Goal: Transaction & Acquisition: Purchase product/service

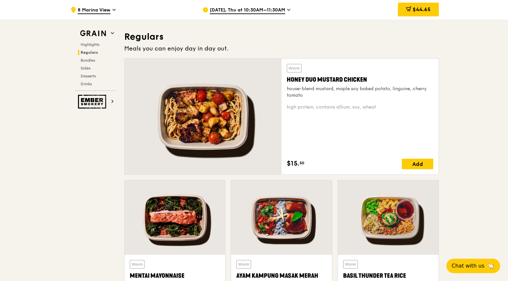
scroll to position [456, 0]
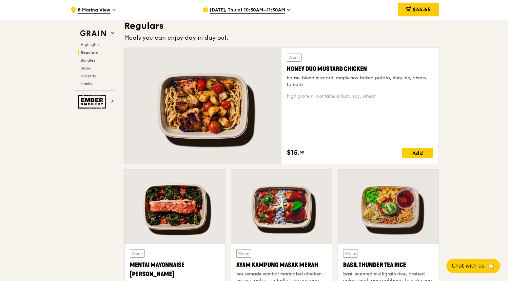
click at [397, 211] on div at bounding box center [388, 206] width 101 height 74
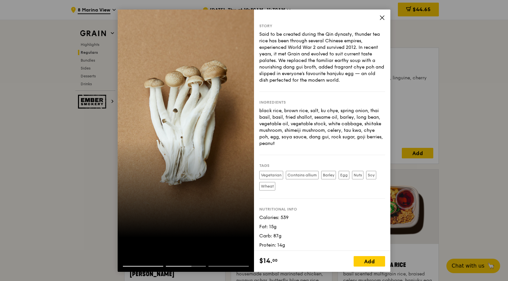
click at [382, 15] on icon at bounding box center [382, 18] width 6 height 6
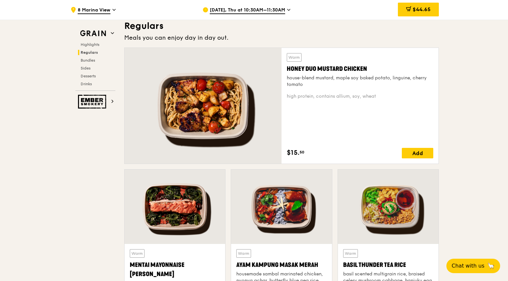
scroll to position [488, 0]
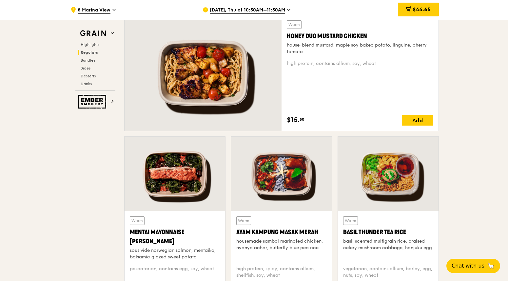
click at [390, 170] on div at bounding box center [388, 174] width 101 height 74
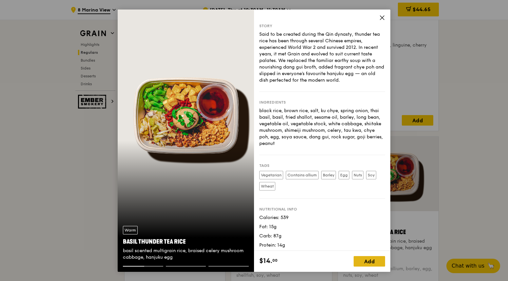
click at [364, 262] on div "Add" at bounding box center [369, 261] width 31 height 10
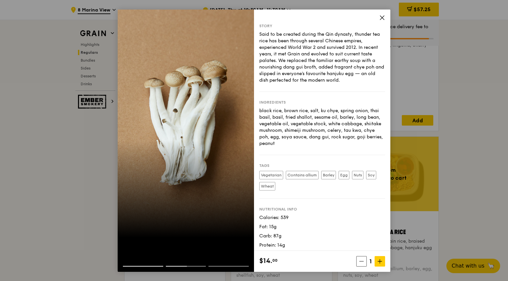
click at [383, 16] on icon at bounding box center [382, 18] width 6 height 6
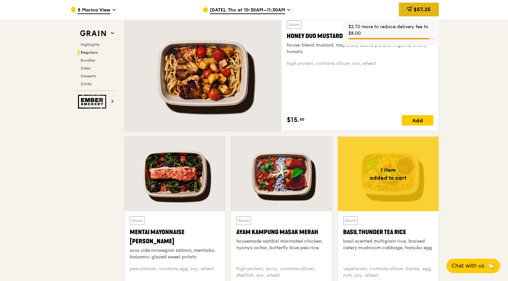
click at [414, 10] on span "$57.25" at bounding box center [422, 9] width 17 height 6
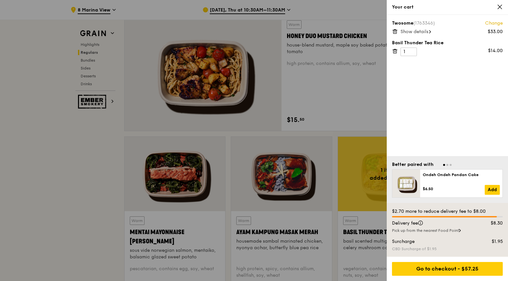
click at [483, 24] on link "Change" at bounding box center [494, 23] width 18 height 7
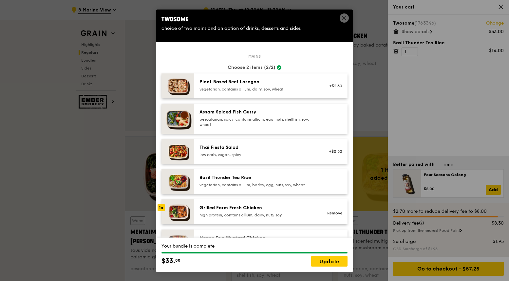
click at [344, 14] on span at bounding box center [344, 17] width 9 height 9
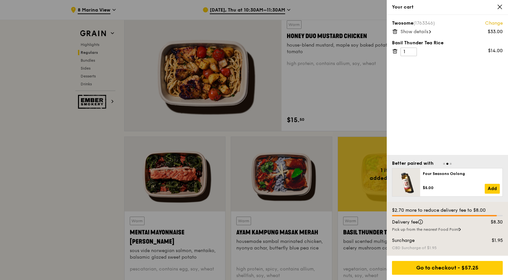
click at [395, 30] on icon at bounding box center [395, 32] width 6 height 6
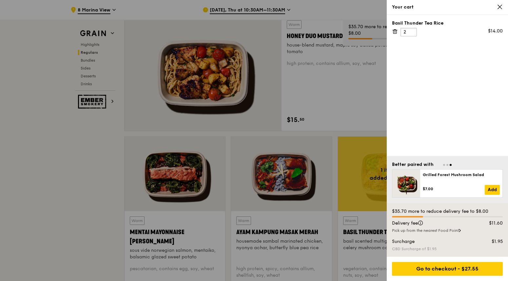
click at [411, 30] on input "2" at bounding box center [409, 32] width 16 height 9
type input "3"
click at [411, 30] on input "3" at bounding box center [409, 32] width 16 height 9
click at [70, 155] on div at bounding box center [254, 140] width 508 height 281
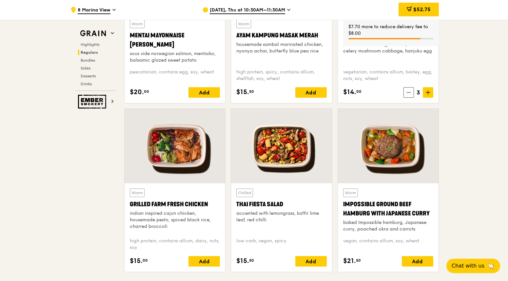
scroll to position [751, 0]
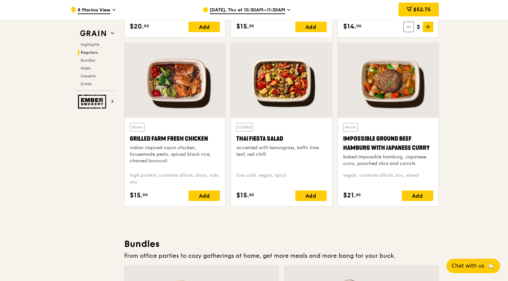
click at [176, 84] on div at bounding box center [175, 80] width 101 height 74
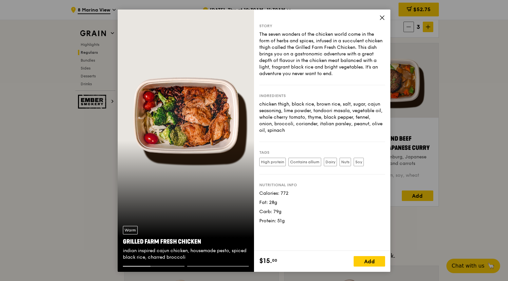
click at [383, 15] on icon at bounding box center [382, 18] width 6 height 6
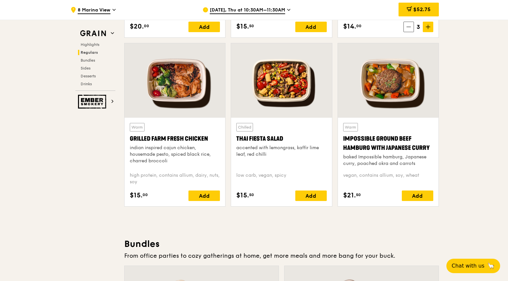
click at [192, 144] on div "Warm Grilled Farm Fresh Chicken indian inspired cajun chicken, housemade pesto,…" at bounding box center [175, 145] width 90 height 44
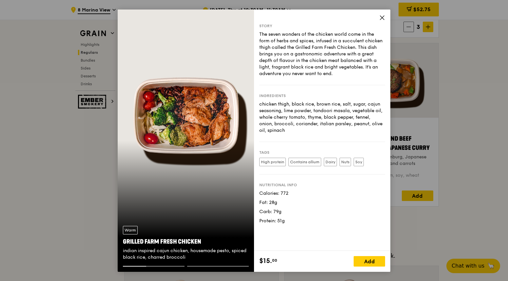
click at [383, 16] on icon at bounding box center [382, 18] width 6 height 6
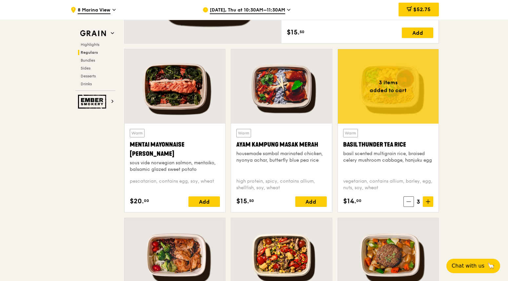
scroll to position [532, 0]
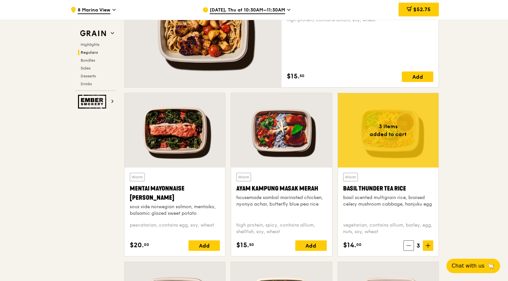
click at [274, 134] on div at bounding box center [281, 130] width 101 height 74
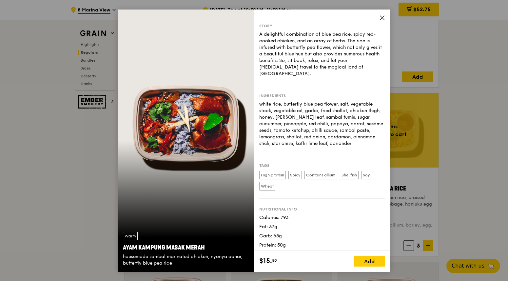
click at [382, 17] on icon at bounding box center [382, 18] width 4 height 4
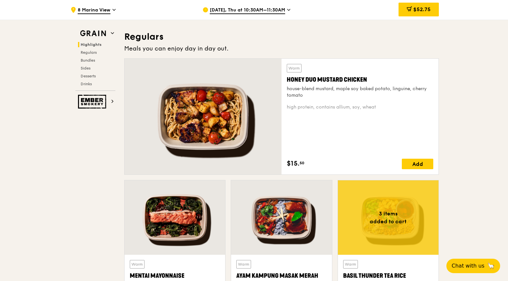
scroll to position [379, 0]
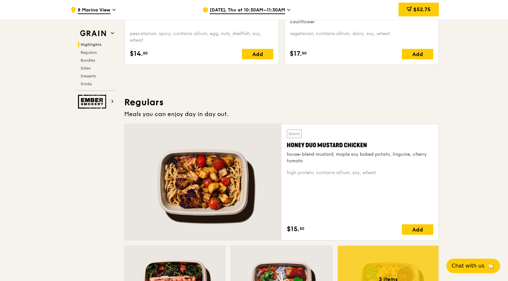
click at [206, 180] on div at bounding box center [203, 182] width 157 height 116
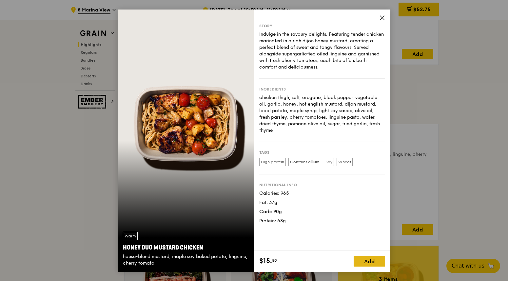
click at [374, 260] on div "Add" at bounding box center [369, 261] width 31 height 10
click at [376, 260] on span at bounding box center [380, 261] width 10 height 10
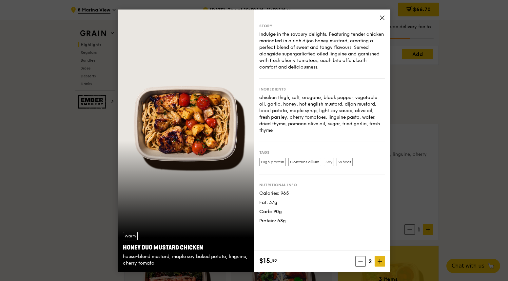
click at [377, 260] on span at bounding box center [380, 261] width 10 height 10
click at [377, 261] on span at bounding box center [380, 261] width 10 height 10
click at [380, 261] on icon at bounding box center [380, 261] width 0 height 4
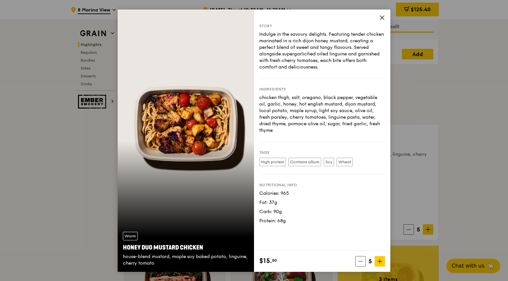
click at [383, 18] on icon at bounding box center [382, 18] width 4 height 4
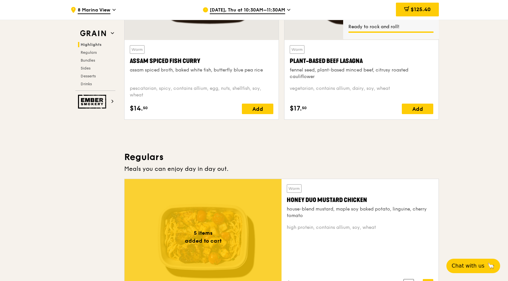
scroll to position [270, 0]
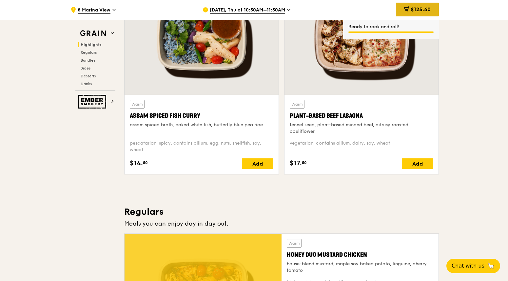
click at [417, 10] on span "$125.40" at bounding box center [421, 9] width 20 height 6
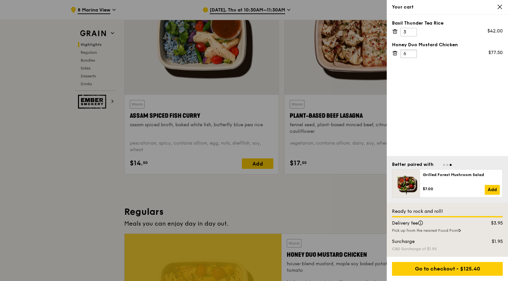
click at [411, 52] on input "6" at bounding box center [409, 53] width 16 height 9
type input "7"
click at [411, 52] on input "7" at bounding box center [409, 53] width 16 height 9
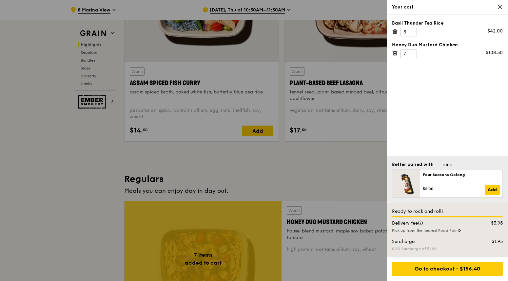
click at [392, 158] on div "Better paired with Ondeh Ondeh Pandan Cake $6.50 Add Four Seasons Oolong $5.00 …" at bounding box center [447, 179] width 121 height 47
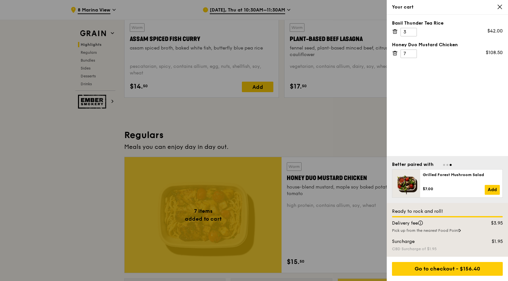
scroll to position [292, 0]
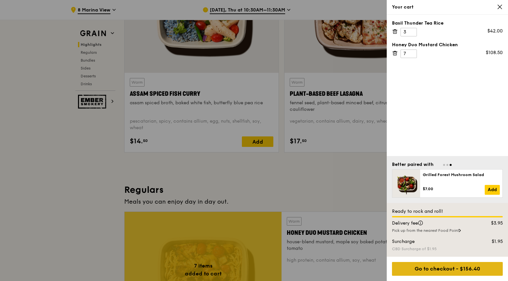
click at [439, 269] on div "Go to checkout - $156.40" at bounding box center [447, 269] width 111 height 14
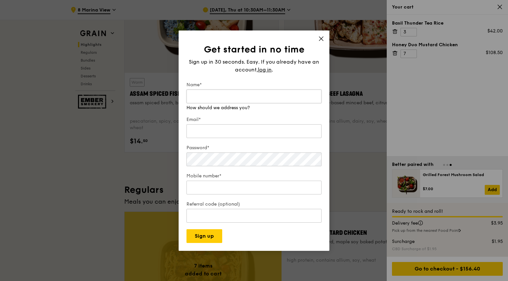
click at [230, 95] on input "Name*" at bounding box center [254, 96] width 135 height 14
type input "[PERSON_NAME]"
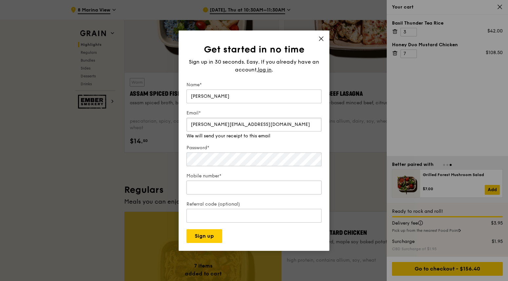
scroll to position [335, 0]
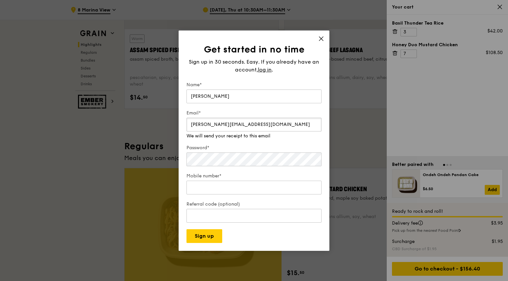
type input "[PERSON_NAME][EMAIL_ADDRESS][DOMAIN_NAME]"
click at [321, 38] on div "Get started in no time Sign up in 30 seconds. Easy. If you already have an acco…" at bounding box center [254, 140] width 151 height 220
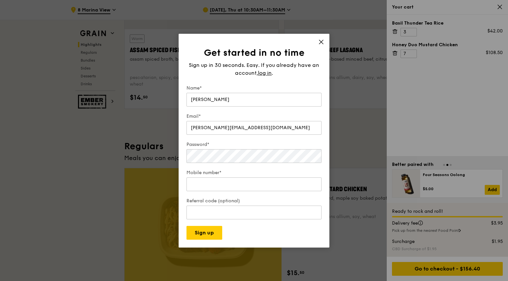
click at [320, 40] on icon at bounding box center [321, 42] width 6 height 6
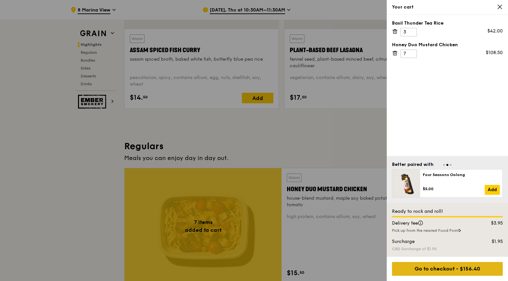
click at [450, 273] on div "Go to checkout - $156.40" at bounding box center [447, 269] width 111 height 14
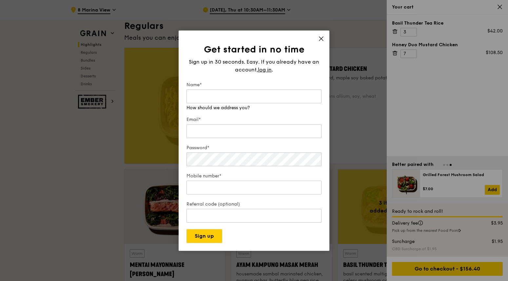
scroll to position [401, 0]
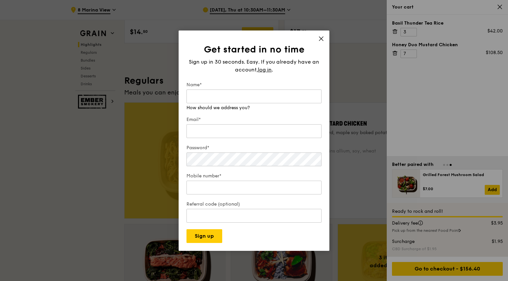
click at [320, 38] on div "Get started in no time Sign up in 30 seconds. Easy. If you already have an acco…" at bounding box center [254, 140] width 151 height 220
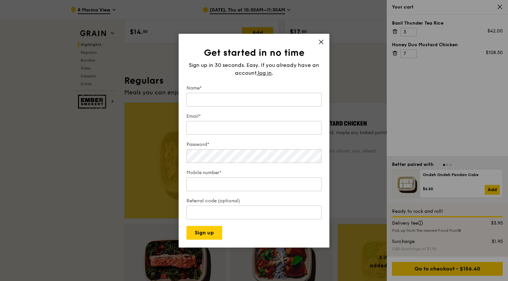
click at [322, 43] on icon at bounding box center [321, 42] width 6 height 6
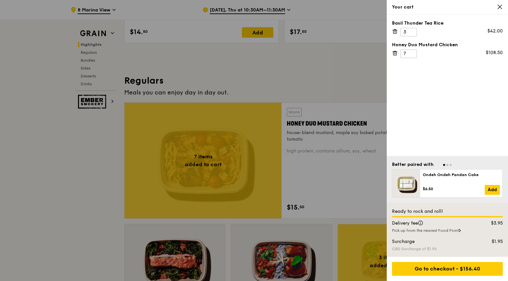
scroll to position [335, 0]
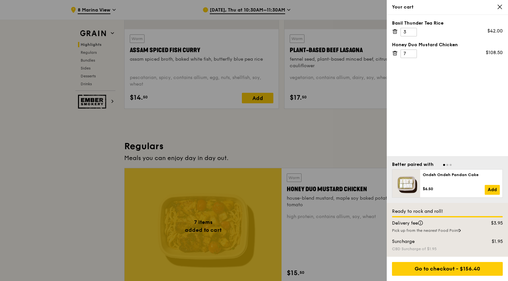
click at [483, 5] on icon at bounding box center [500, 7] width 4 height 4
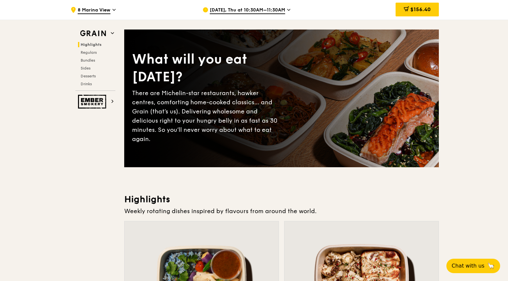
scroll to position [0, 0]
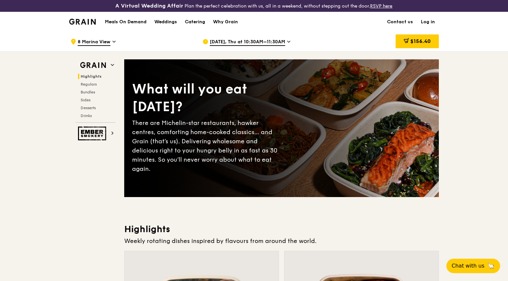
click at [425, 23] on link "Log in" at bounding box center [428, 22] width 22 height 20
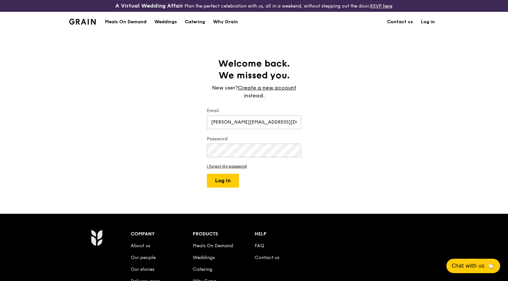
type input "[PERSON_NAME][EMAIL_ADDRESS][DOMAIN_NAME]"
click at [224, 185] on button "Log in" at bounding box center [223, 181] width 32 height 14
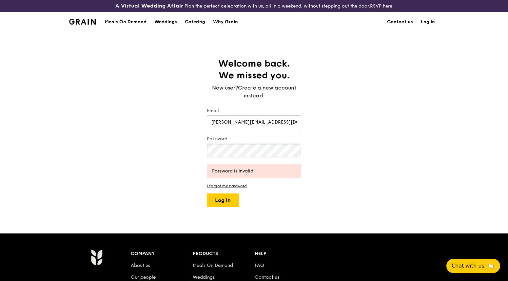
click at [120, 143] on div "Welcome back. We missed you. New user? Create a new account instead. Email [PER…" at bounding box center [254, 132] width 508 height 149
click at [207, 193] on button "Log in" at bounding box center [223, 200] width 32 height 14
click at [124, 149] on div "Welcome back. We missed you. New user? Create a new account instead. Email [PER…" at bounding box center [254, 132] width 508 height 149
click at [222, 203] on button "Log in" at bounding box center [223, 200] width 32 height 14
click at [96, 153] on div "Welcome back. We missed you. New user? Create a new account instead. Email [PER…" at bounding box center [254, 132] width 508 height 149
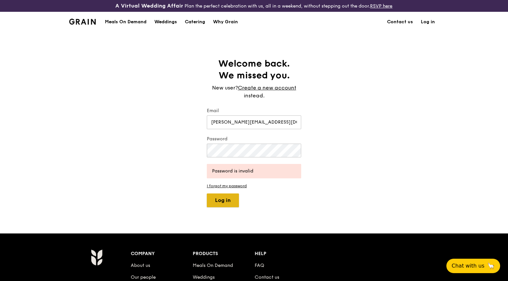
click at [220, 199] on button "Log in" at bounding box center [223, 200] width 32 height 14
click at [215, 185] on link "I forgot my password" at bounding box center [254, 186] width 94 height 5
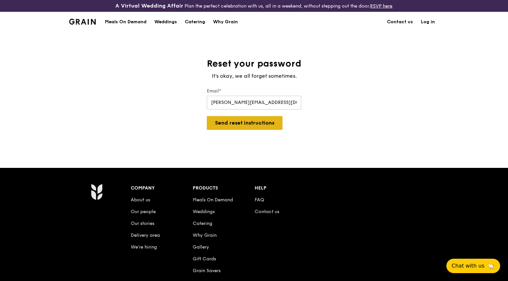
type input "[PERSON_NAME][EMAIL_ADDRESS][DOMAIN_NAME]"
click at [262, 126] on button "Send reset instructions" at bounding box center [245, 123] width 76 height 14
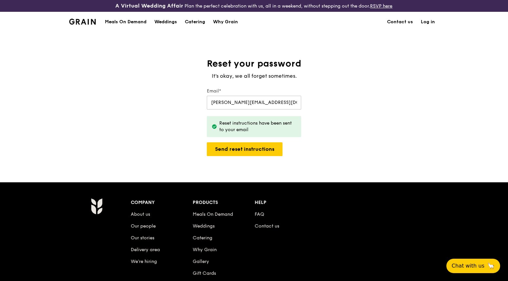
click at [390, 77] on div "Reset your password It's okay, we all forget sometimes. Email* [PERSON_NAME][EM…" at bounding box center [254, 107] width 508 height 98
click at [423, 23] on link "Log in" at bounding box center [428, 22] width 22 height 20
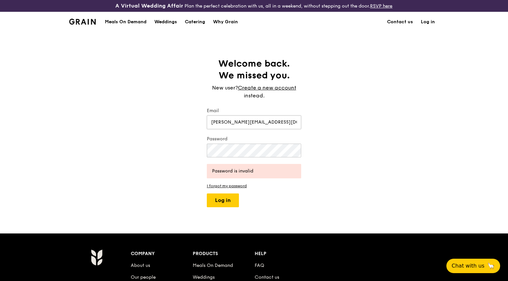
type input "[PERSON_NAME][EMAIL_ADDRESS][DOMAIN_NAME]"
click at [232, 202] on button "Log in" at bounding box center [223, 200] width 32 height 14
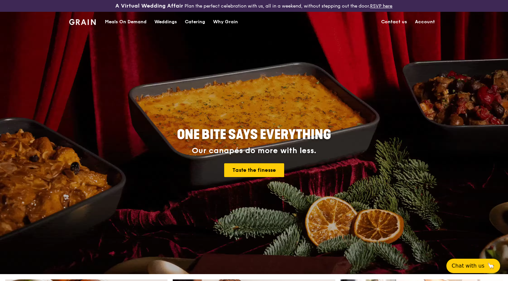
click at [422, 21] on link "Account" at bounding box center [425, 22] width 28 height 20
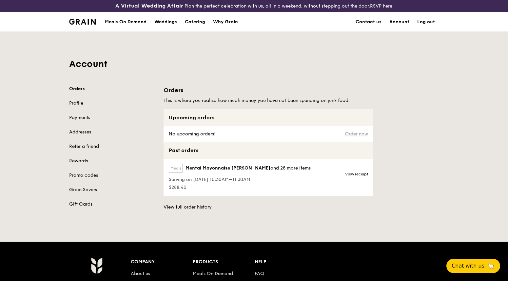
click at [355, 133] on link "Order now" at bounding box center [356, 133] width 23 height 5
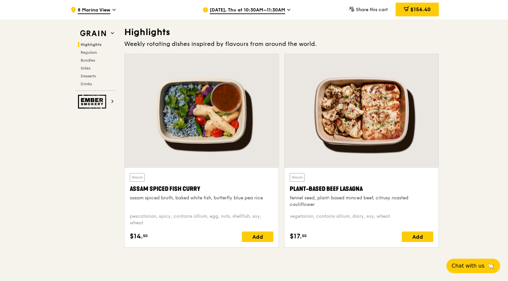
scroll to position [164, 0]
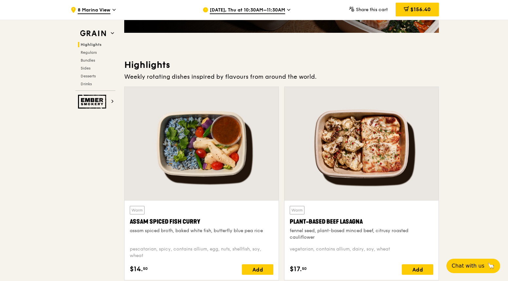
click at [261, 9] on span "[DATE], Thu at 10:30AM–11:30AM" at bounding box center [247, 10] width 75 height 7
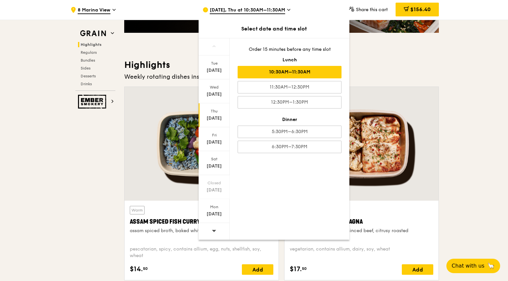
click at [214, 117] on div "[DATE]" at bounding box center [214, 118] width 29 height 7
click at [294, 71] on div "10:30AM–11:30AM" at bounding box center [290, 72] width 104 height 12
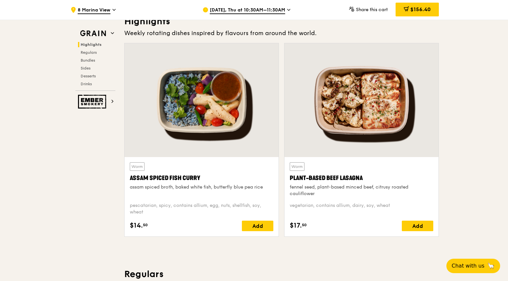
scroll to position [251, 0]
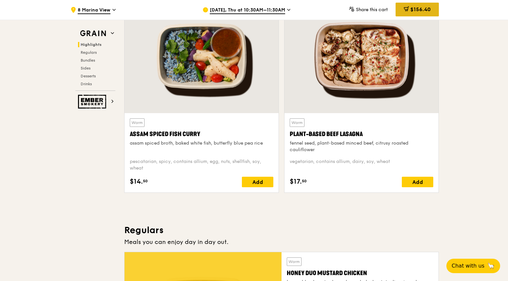
click at [427, 10] on span "$156.40" at bounding box center [420, 9] width 20 height 6
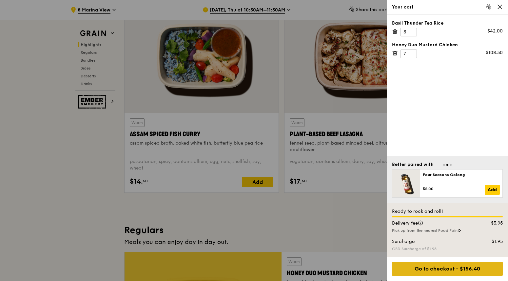
click at [430, 270] on div "Go to checkout - $156.40" at bounding box center [447, 269] width 111 height 14
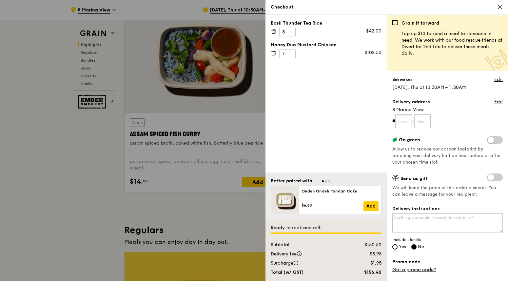
click at [404, 119] on input "text" at bounding box center [403, 121] width 17 height 14
type input "27"
click at [422, 121] on input "text" at bounding box center [422, 121] width 17 height 14
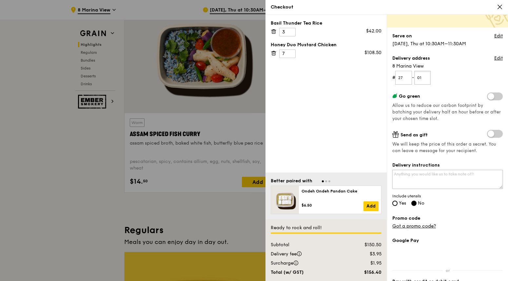
scroll to position [66, 0]
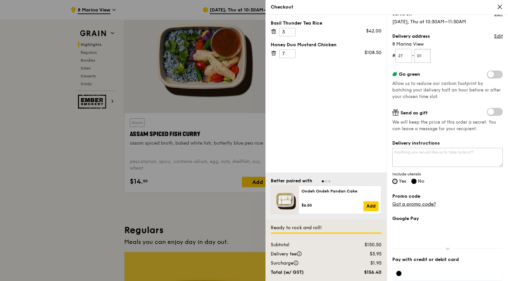
type input "01"
click at [396, 181] on input "Yes" at bounding box center [394, 181] width 5 height 5
radio input "true"
radio input "false"
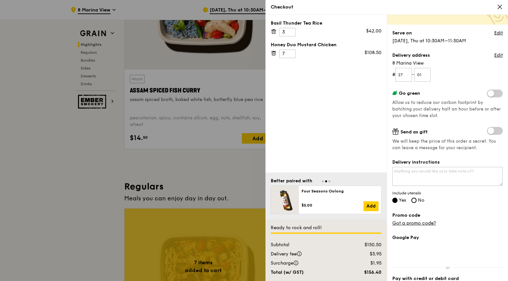
scroll to position [97, 0]
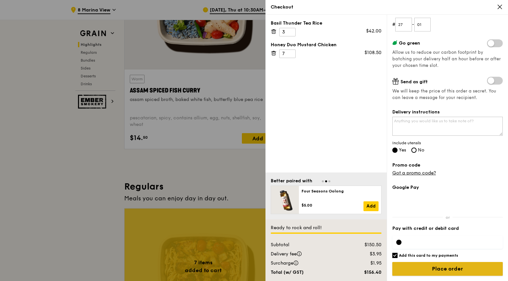
click at [437, 270] on input "Place order" at bounding box center [447, 269] width 110 height 14
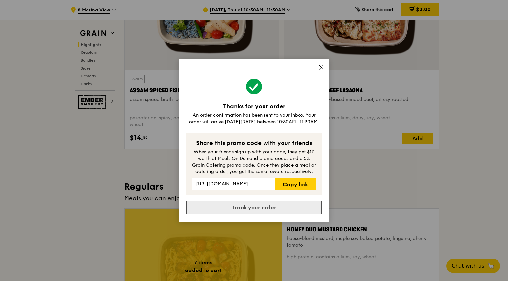
click at [261, 209] on link "Track your order" at bounding box center [254, 208] width 135 height 14
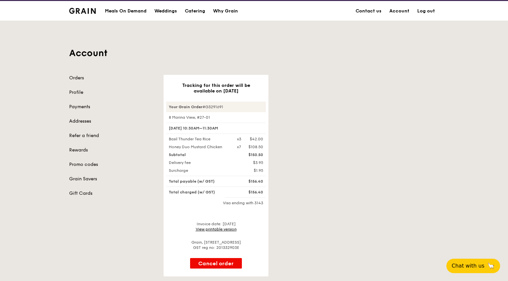
scroll to position [33, 0]
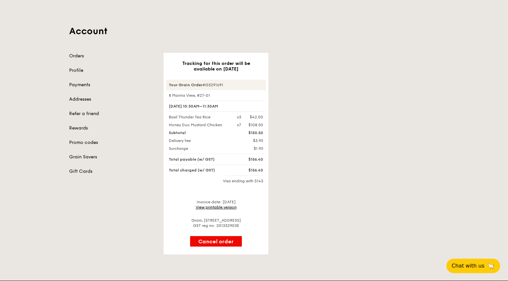
click at [219, 206] on link "View printable version" at bounding box center [216, 207] width 41 height 5
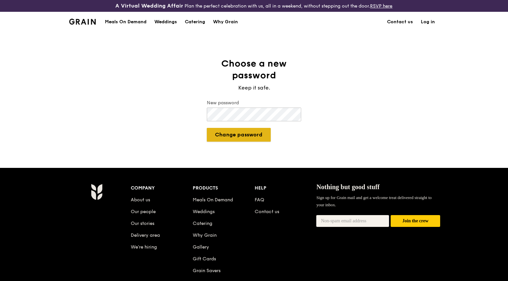
click at [244, 137] on button "Change password" at bounding box center [239, 135] width 64 height 14
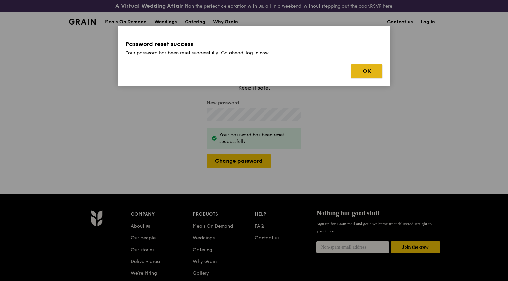
click at [370, 73] on button "OK" at bounding box center [366, 71] width 31 height 14
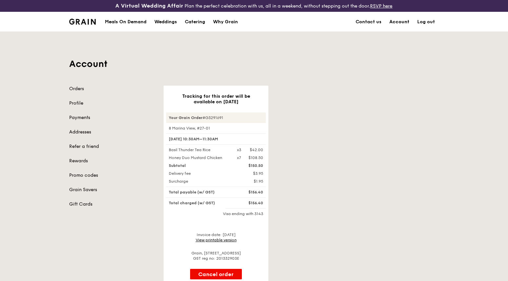
click at [406, 22] on link "Account" at bounding box center [399, 22] width 28 height 20
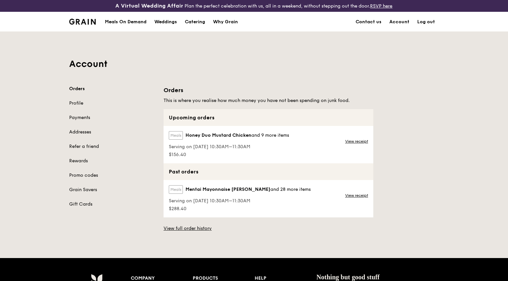
click at [447, 105] on div "Account Orders Profile Payments Addresses Refer a friend Rewards Promo codes Gr…" at bounding box center [254, 131] width 508 height 200
click at [29, 46] on div "Account Orders Profile Payments Addresses Refer a friend Rewards Promo codes Gr…" at bounding box center [254, 131] width 508 height 200
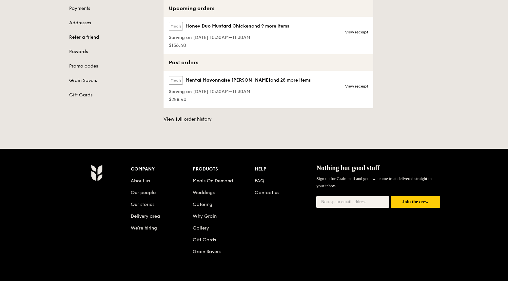
scroll to position [76, 0]
